Goal: Check status

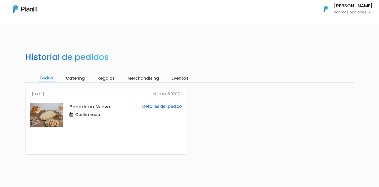
click at [165, 108] on link "Detalles del pedido" at bounding box center [162, 106] width 40 height 6
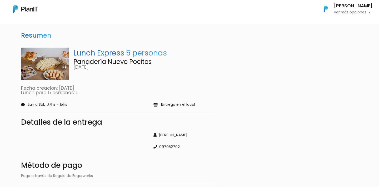
scroll to position [18, 0]
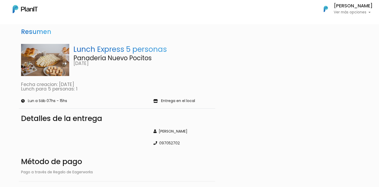
drag, startPoint x: 46, startPoint y: 100, endPoint x: 78, endPoint y: 100, distance: 31.6
click at [78, 100] on div "Lun a Sáb 07hs - 15hs" at bounding box center [84, 101] width 132 height 6
drag, startPoint x: 184, startPoint y: 143, endPoint x: 161, endPoint y: 144, distance: 23.4
click at [161, 144] on div "097052702" at bounding box center [183, 143] width 60 height 6
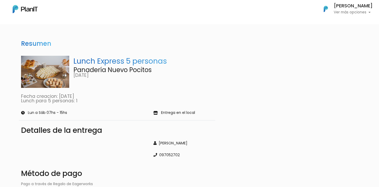
scroll to position [0, 0]
